Goal: Task Accomplishment & Management: Use online tool/utility

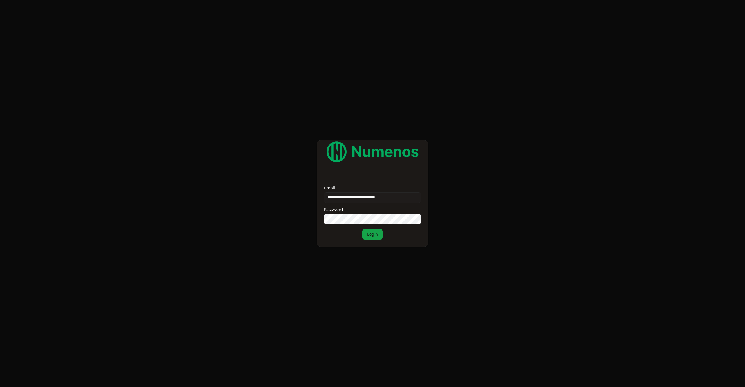
type input "**********"
click at [376, 234] on button "Login" at bounding box center [372, 234] width 20 height 10
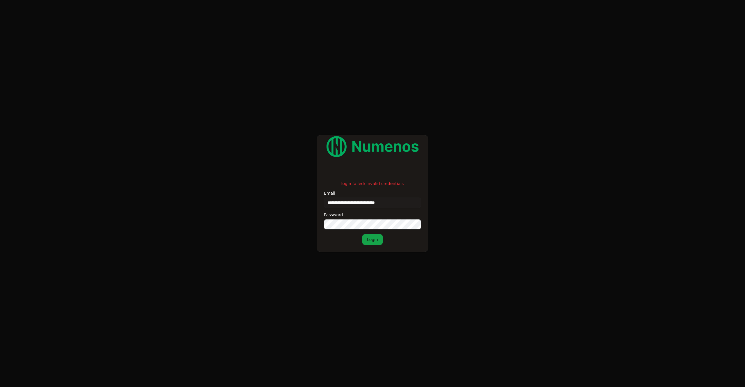
click at [317, 224] on div "**********" at bounding box center [372, 213] width 111 height 78
click at [368, 237] on button "Login" at bounding box center [372, 239] width 20 height 10
